Goal: Task Accomplishment & Management: Manage account settings

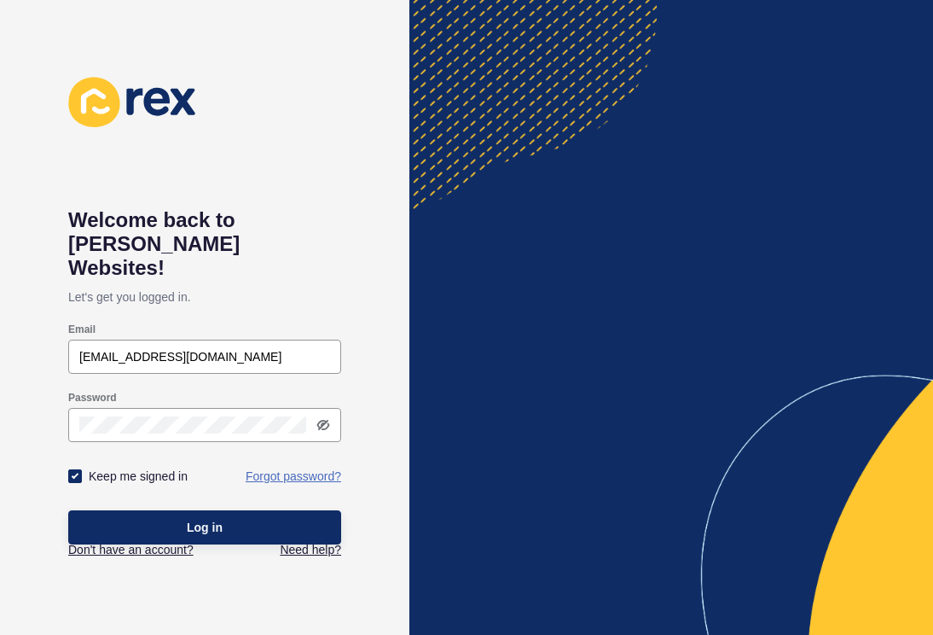
click at [270, 468] on link "Forgot password?" at bounding box center [294, 476] width 96 height 17
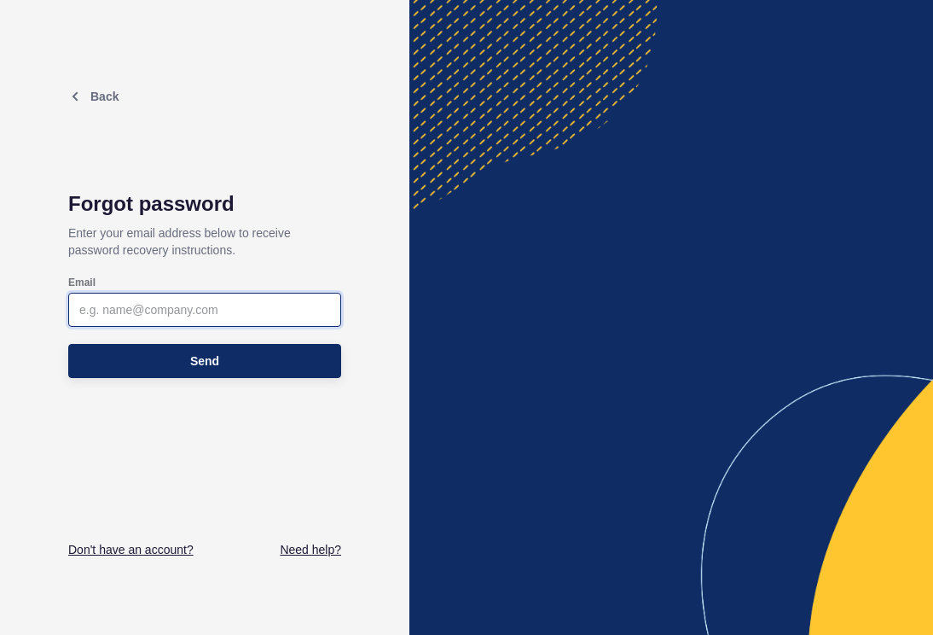
click at [99, 313] on input "Email" at bounding box center [204, 309] width 251 height 17
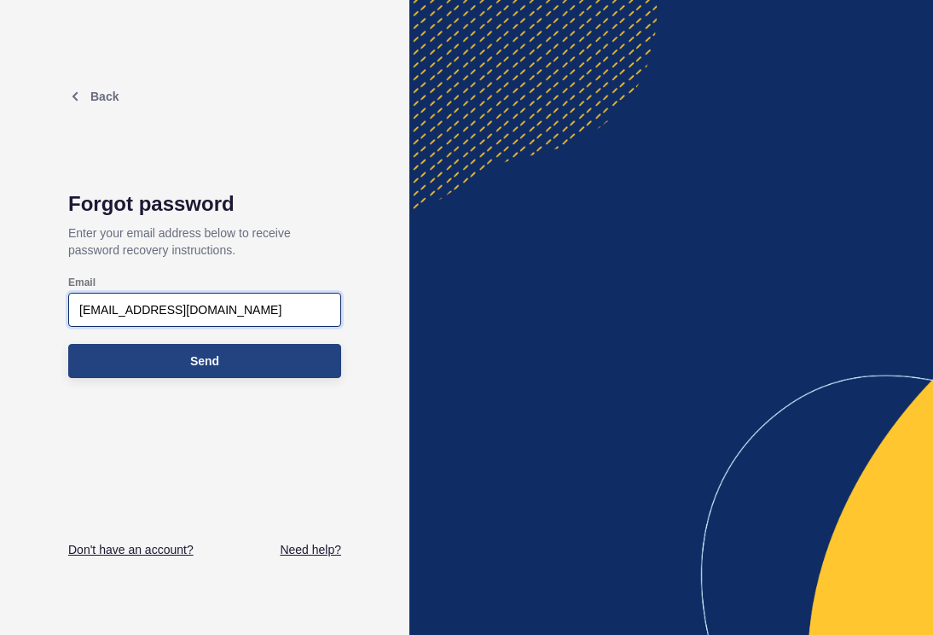
type input "angelodamon@hotmail.com"
click at [126, 360] on button "Send" at bounding box center [204, 361] width 273 height 34
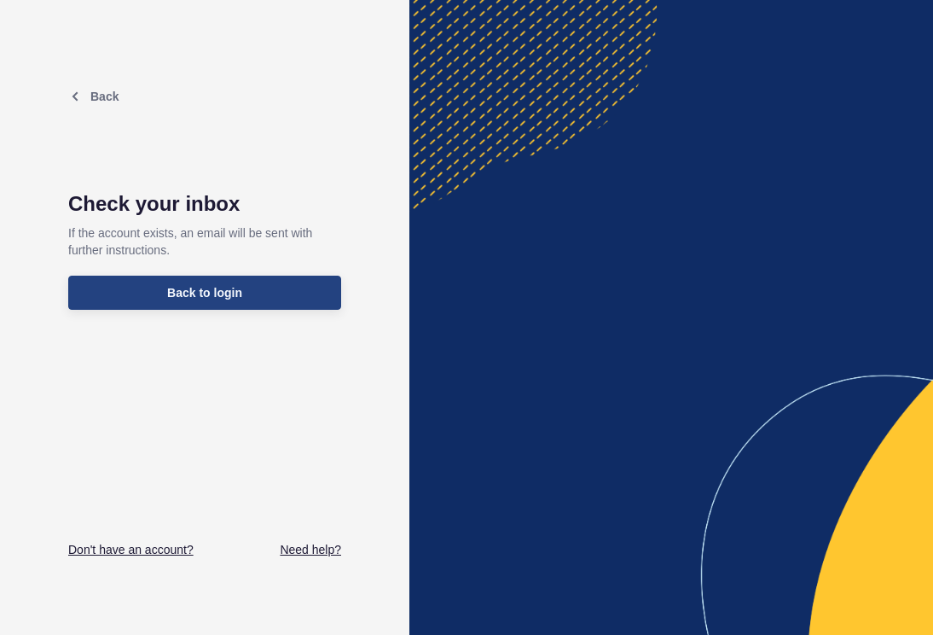
click at [160, 294] on button "Back to login" at bounding box center [204, 293] width 273 height 34
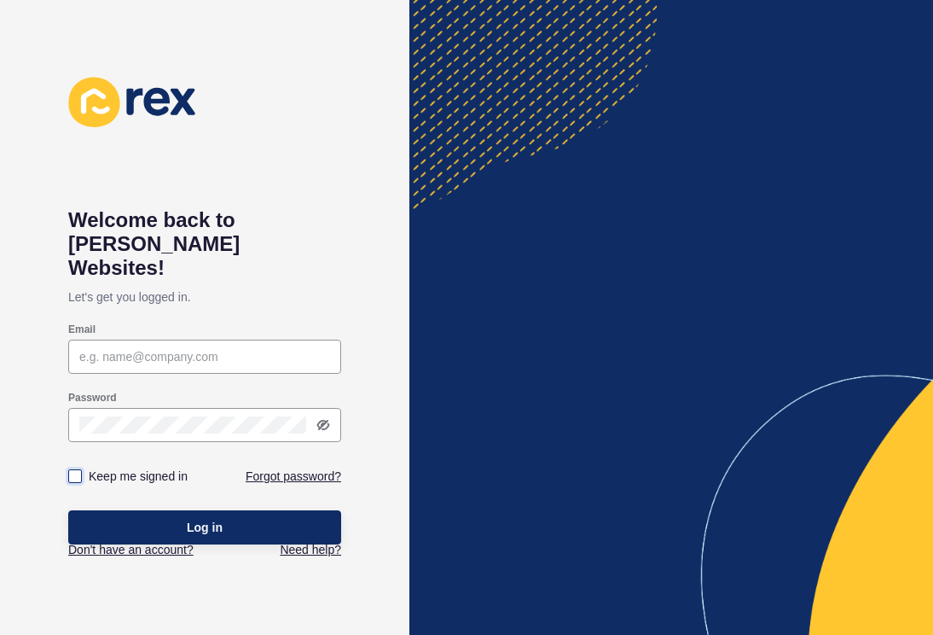
click at [76, 469] on label at bounding box center [75, 476] width 14 height 14
click at [76, 471] on input "Keep me signed in" at bounding box center [77, 476] width 11 height 11
checkbox input "true"
click at [107, 348] on input "Email" at bounding box center [204, 356] width 251 height 17
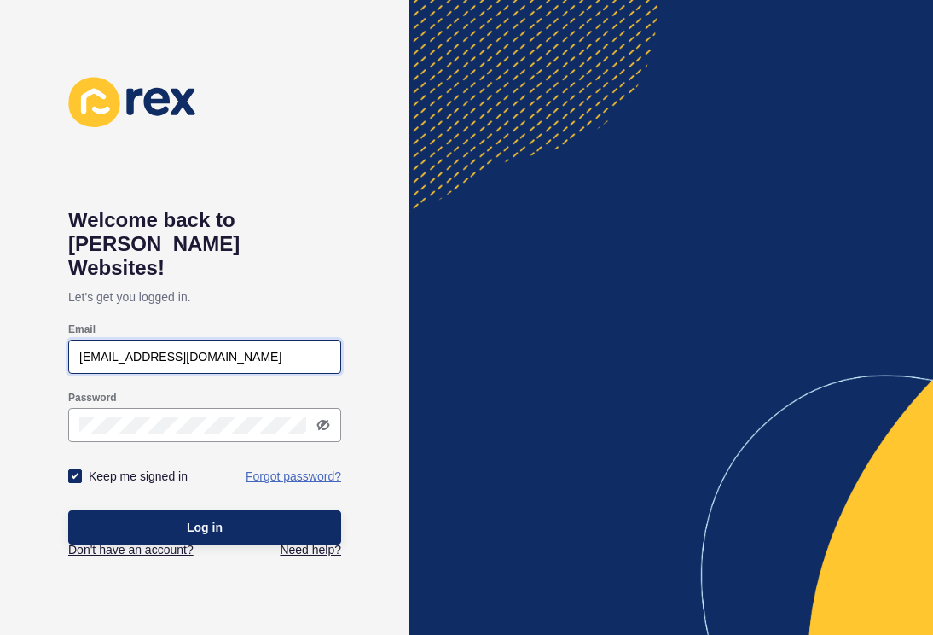
type input "angelodamon@hotmail.com"
click at [259, 468] on link "Forgot password?" at bounding box center [294, 476] width 96 height 17
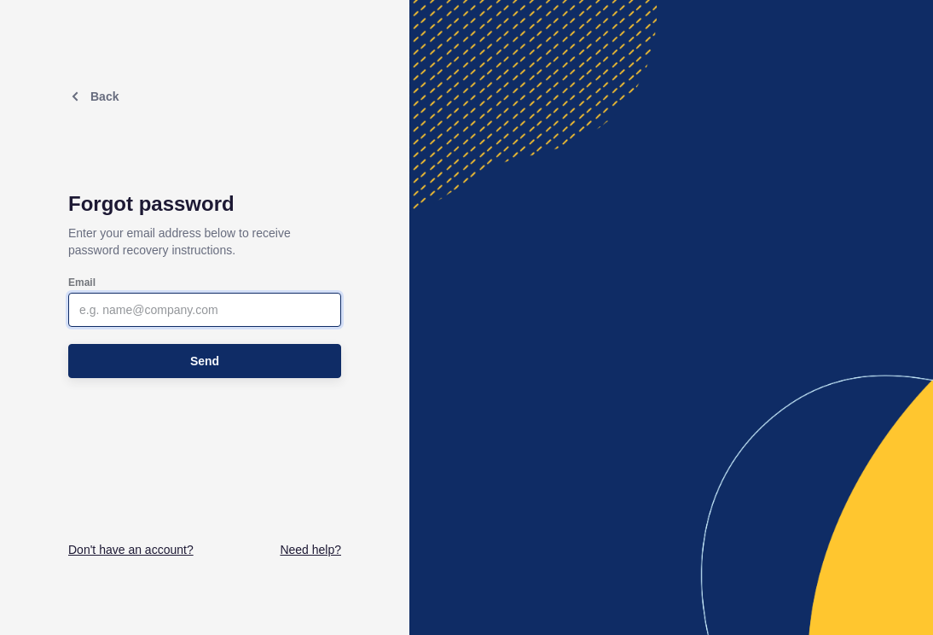
click at [119, 309] on input "Email" at bounding box center [204, 309] width 251 height 17
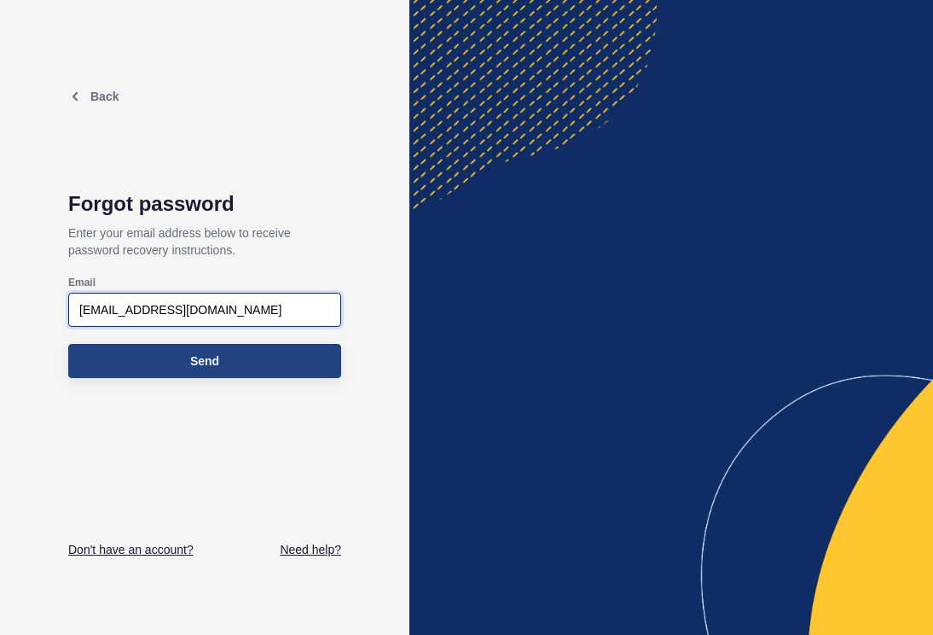
type input "angelodamon@hotmail.com"
click at [148, 361] on button "Send" at bounding box center [204, 361] width 273 height 34
